Goal: Navigation & Orientation: Find specific page/section

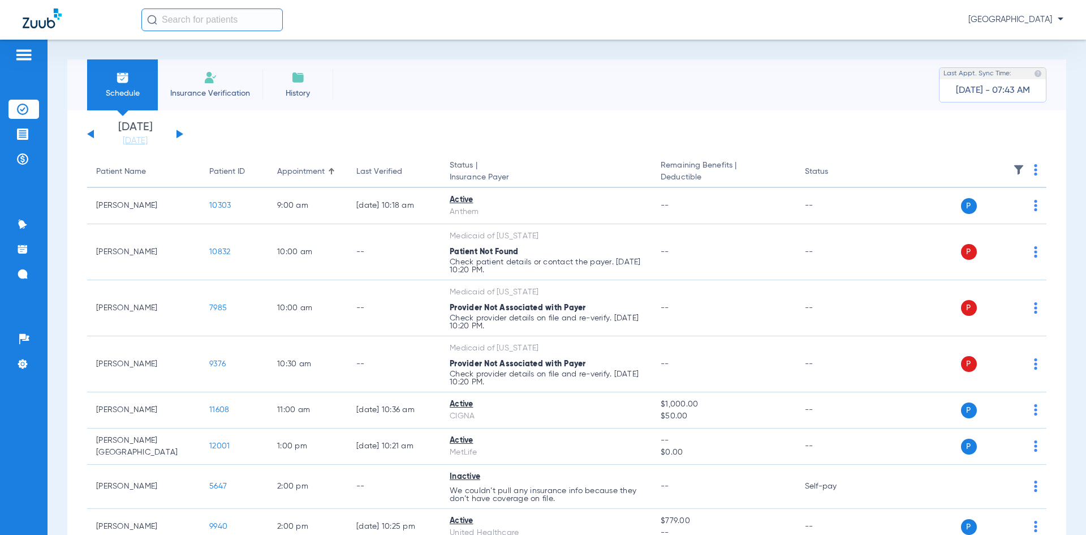
click at [25, 55] on img at bounding box center [24, 55] width 18 height 14
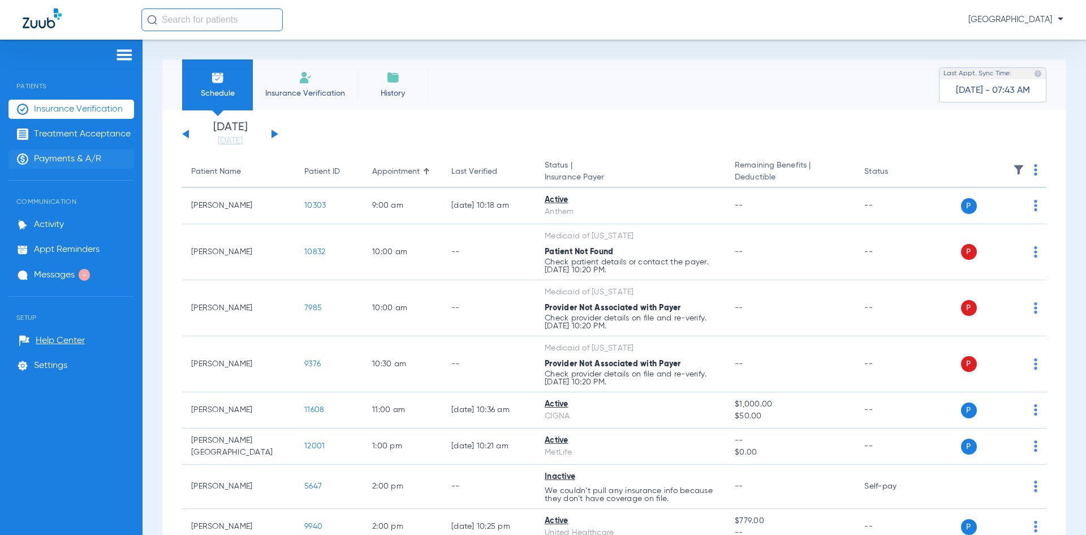
click at [50, 159] on span "Payments & A/R" at bounding box center [67, 158] width 67 height 11
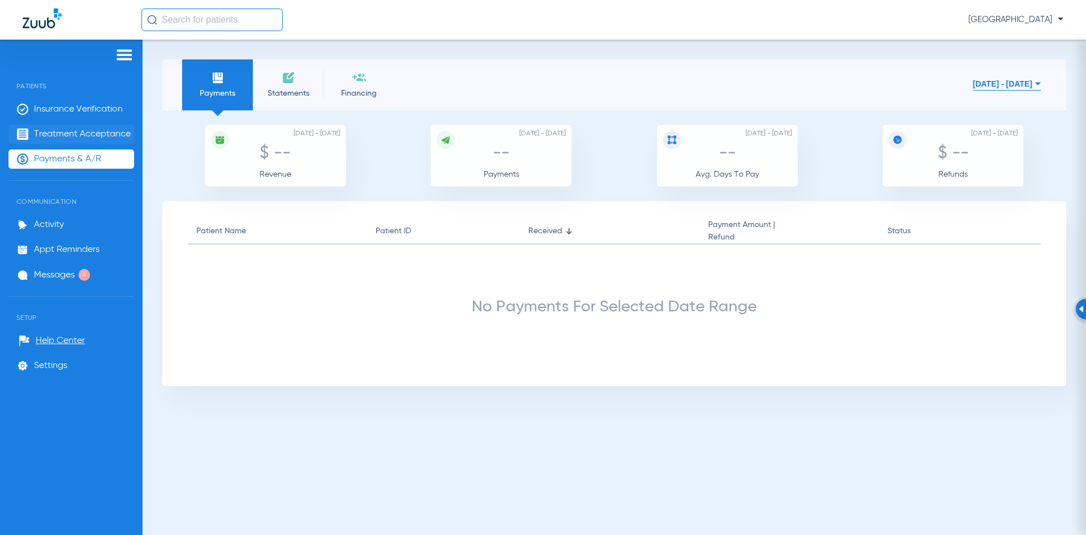
click at [65, 128] on span "Treatment Acceptance" at bounding box center [82, 133] width 97 height 11
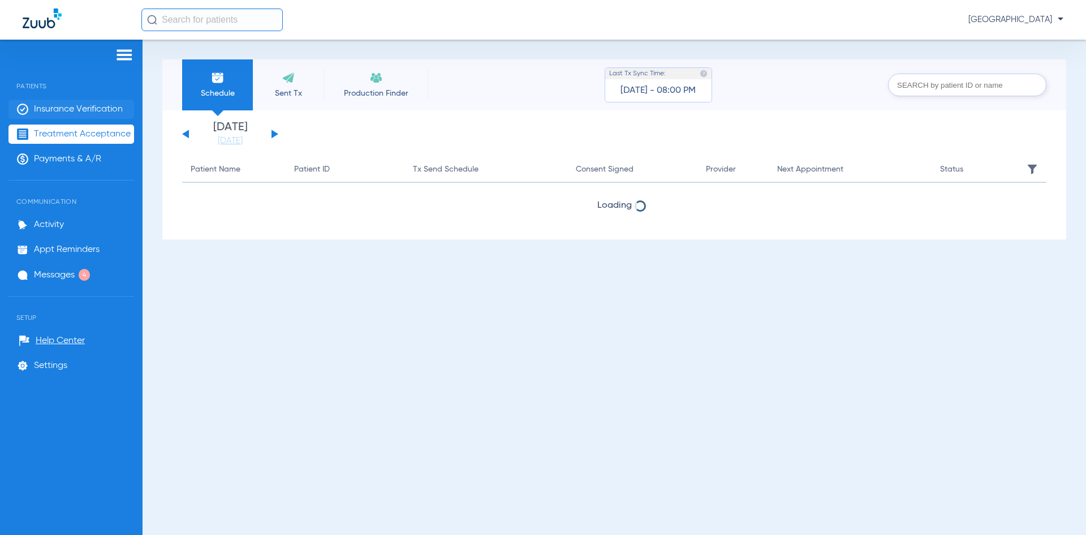
click at [61, 107] on span "Insurance Verification" at bounding box center [78, 109] width 89 height 11
